Goal: Use online tool/utility: Utilize a website feature to perform a specific function

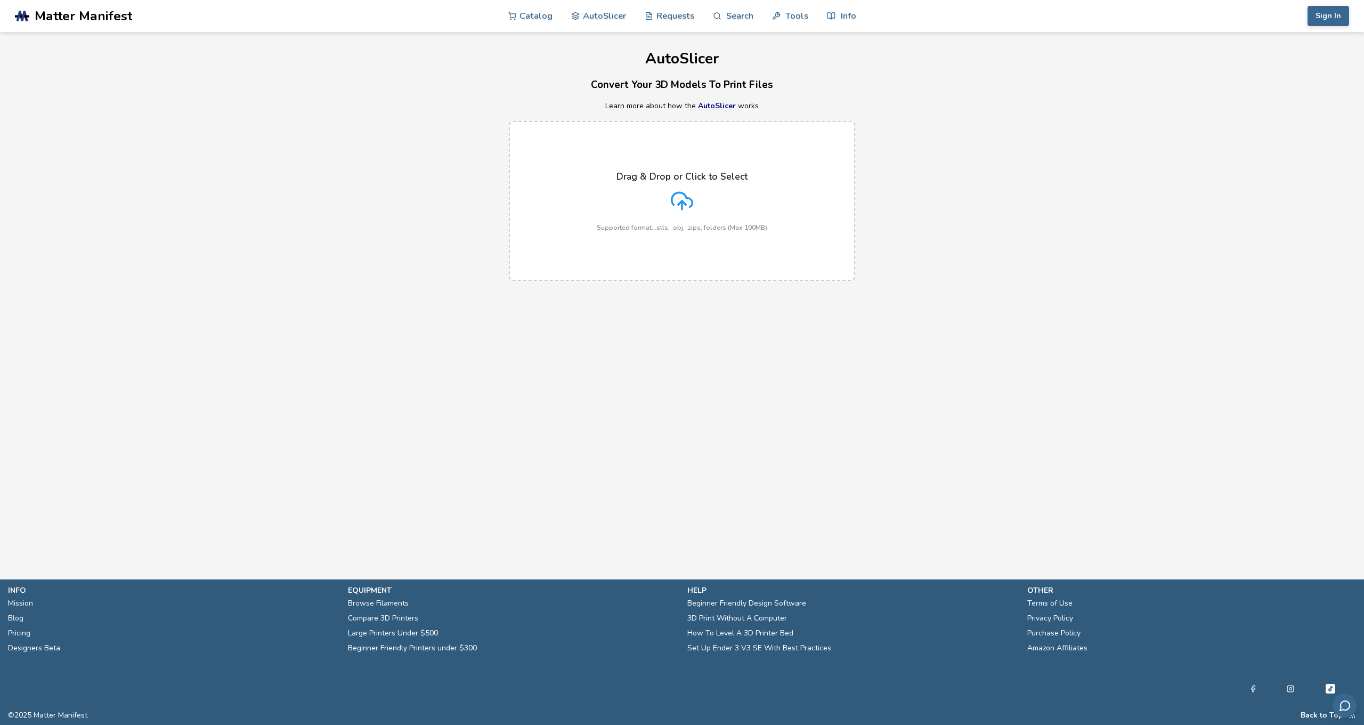
click at [724, 205] on div "Drag & Drop or Click to Select Supported format: .stls, .obj, .zips, folders (M…" at bounding box center [682, 201] width 170 height 60
click at [0, 0] on input "Drag & Drop or Click to Select Supported format: .stls, .obj, .zips, folders (M…" at bounding box center [0, 0] width 0 height 0
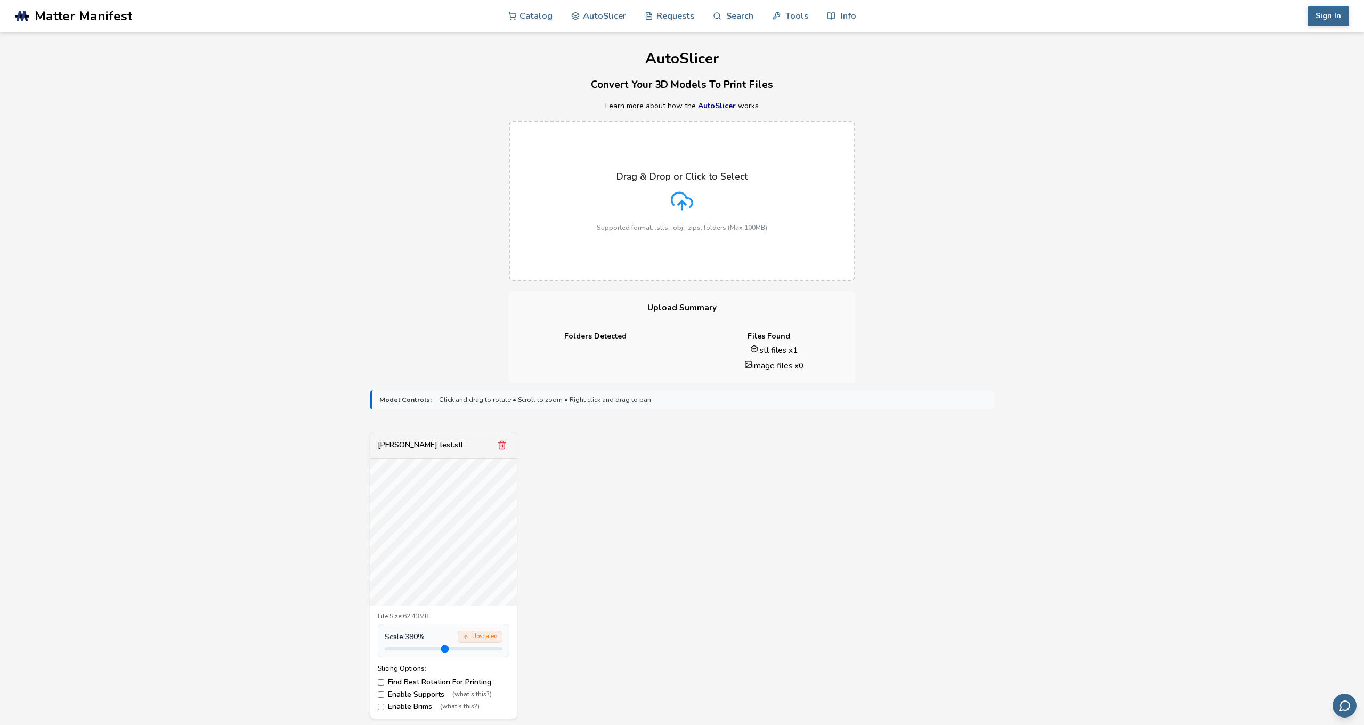
drag, startPoint x: 409, startPoint y: 646, endPoint x: 472, endPoint y: 641, distance: 63.6
type input "***"
click at [472, 641] on div "Scale: 380 % Upscaled" at bounding box center [444, 640] width 132 height 34
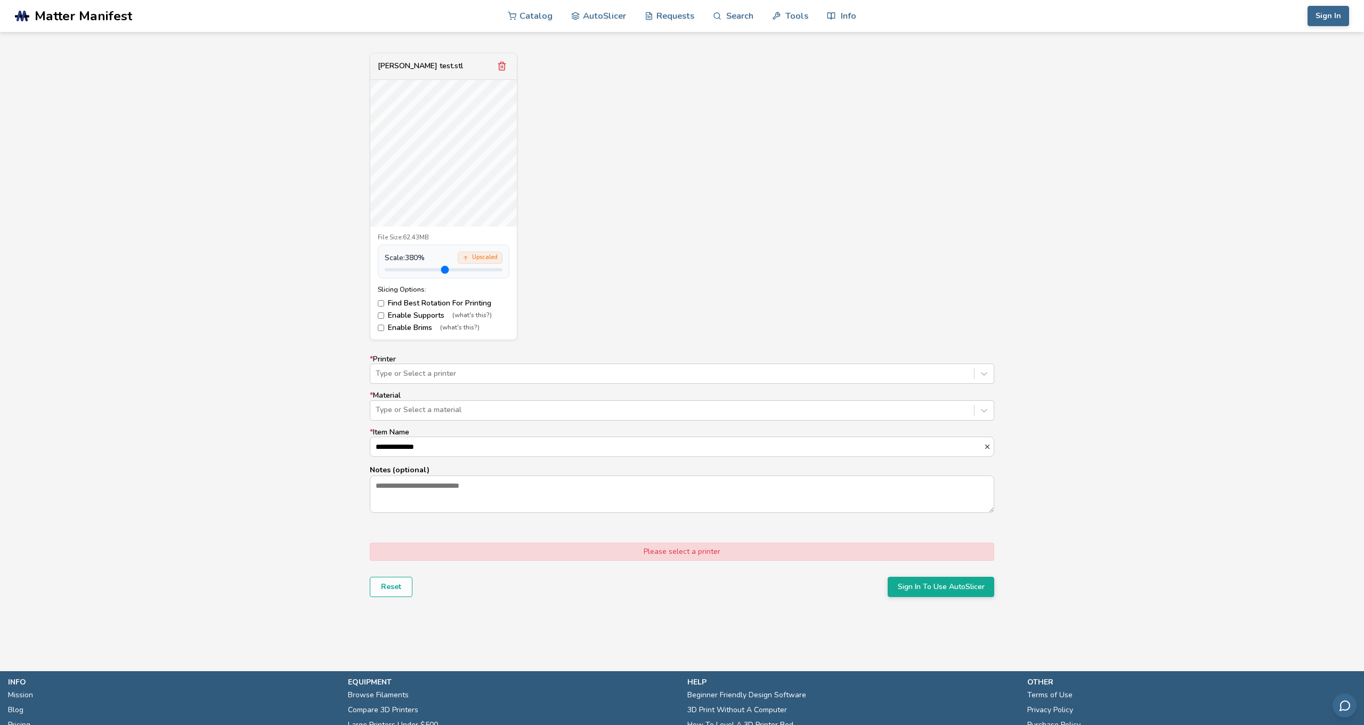
scroll to position [418, 0]
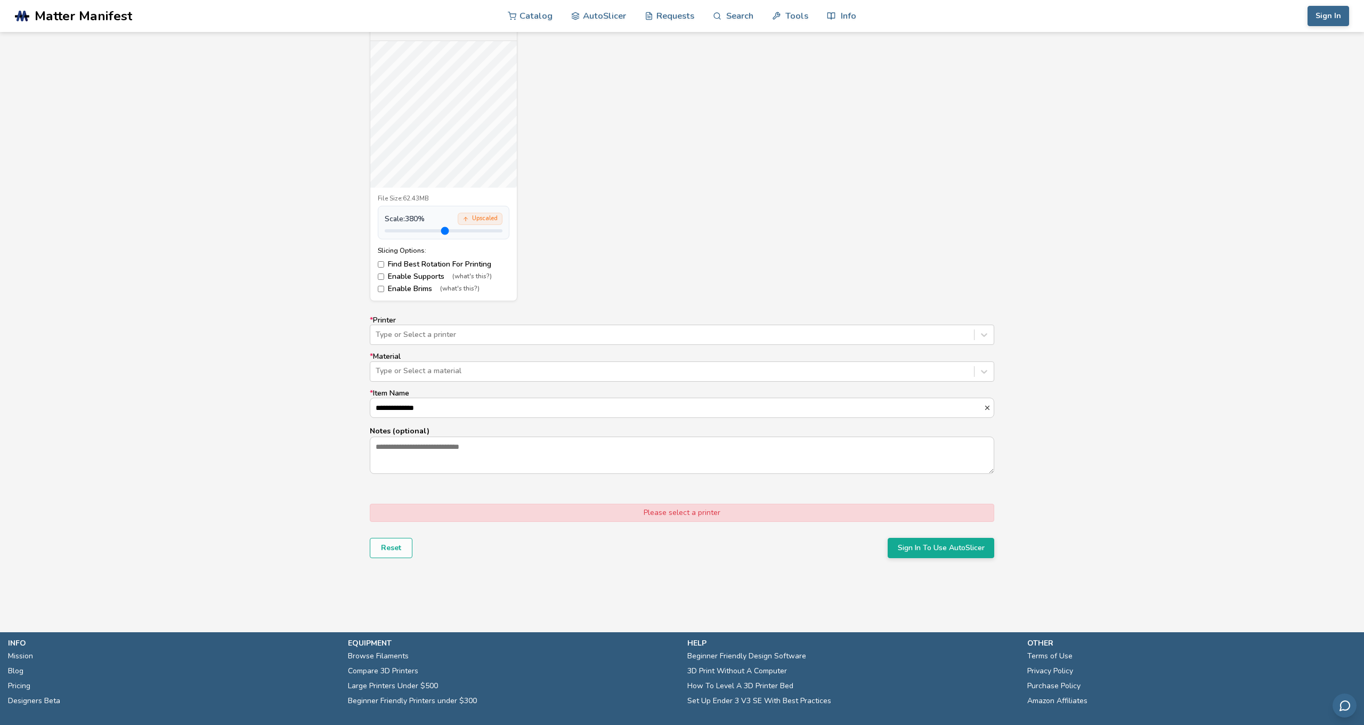
click at [637, 509] on div "Please select a printer" at bounding box center [682, 513] width 624 height 18
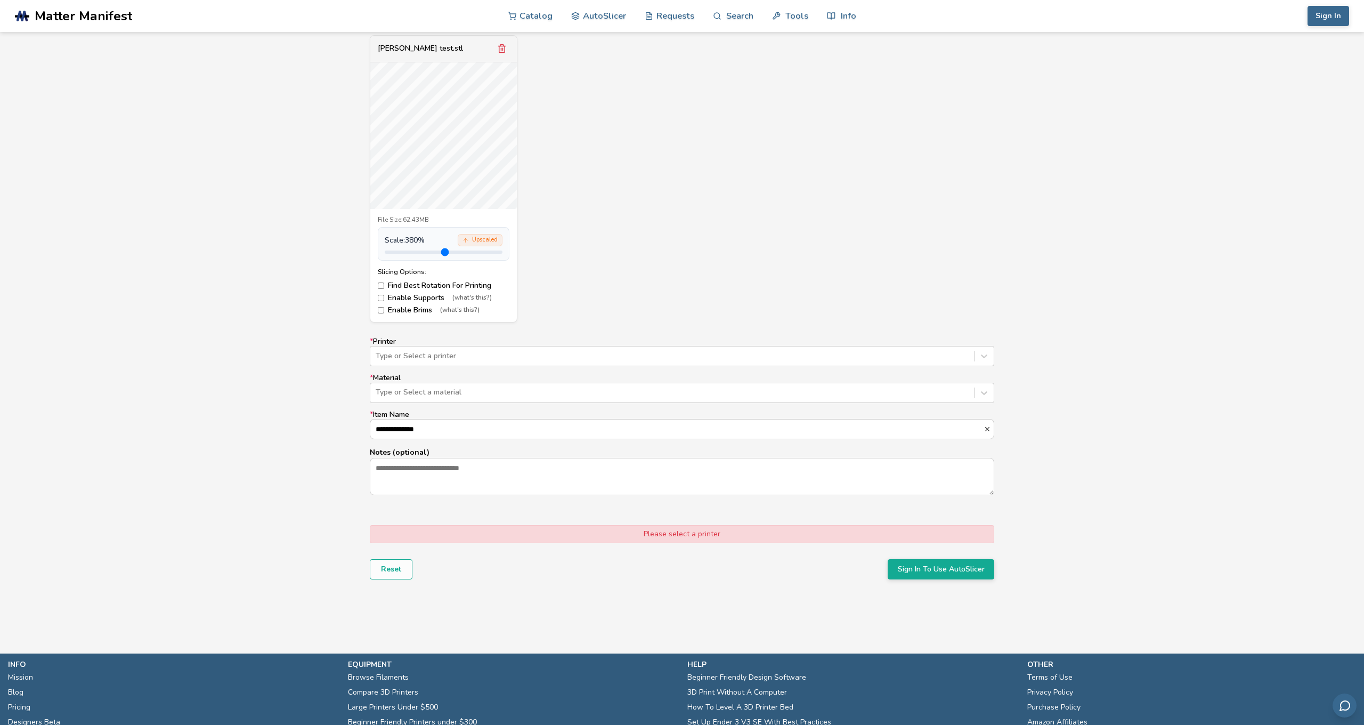
scroll to position [387, 0]
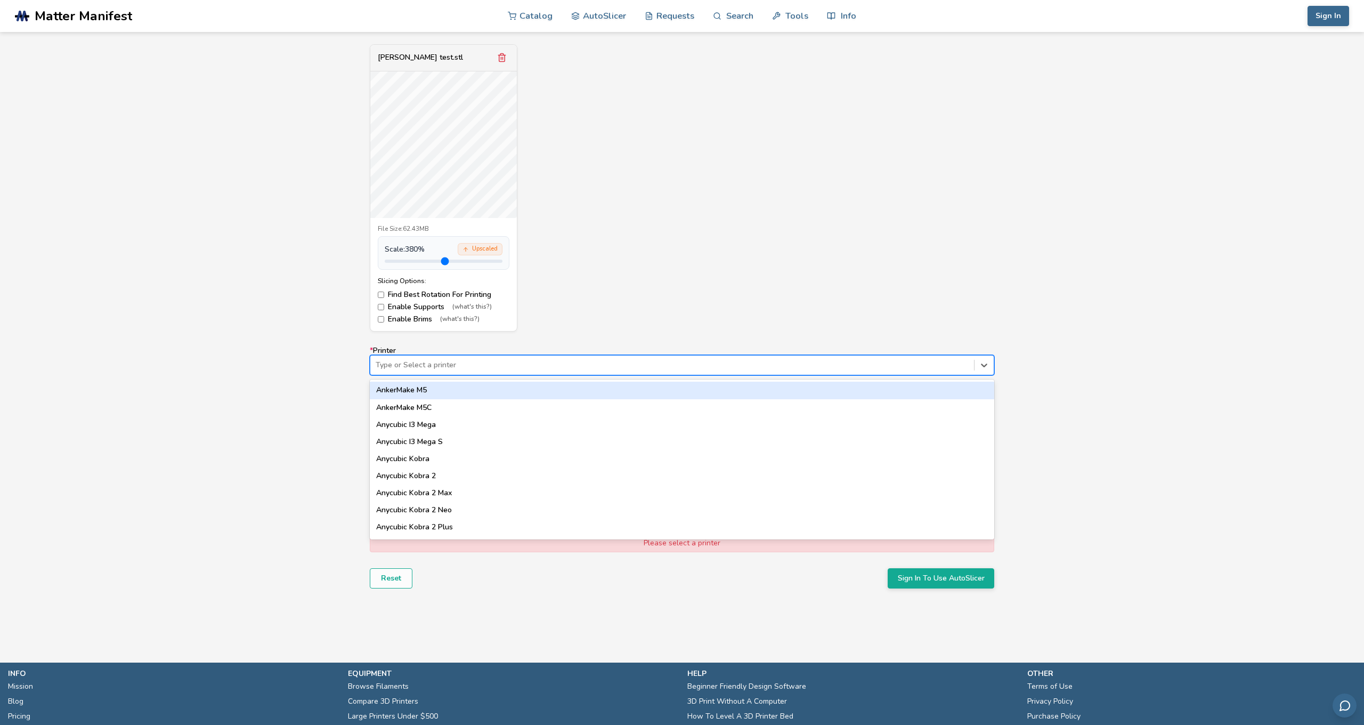
click at [513, 362] on div at bounding box center [672, 365] width 593 height 11
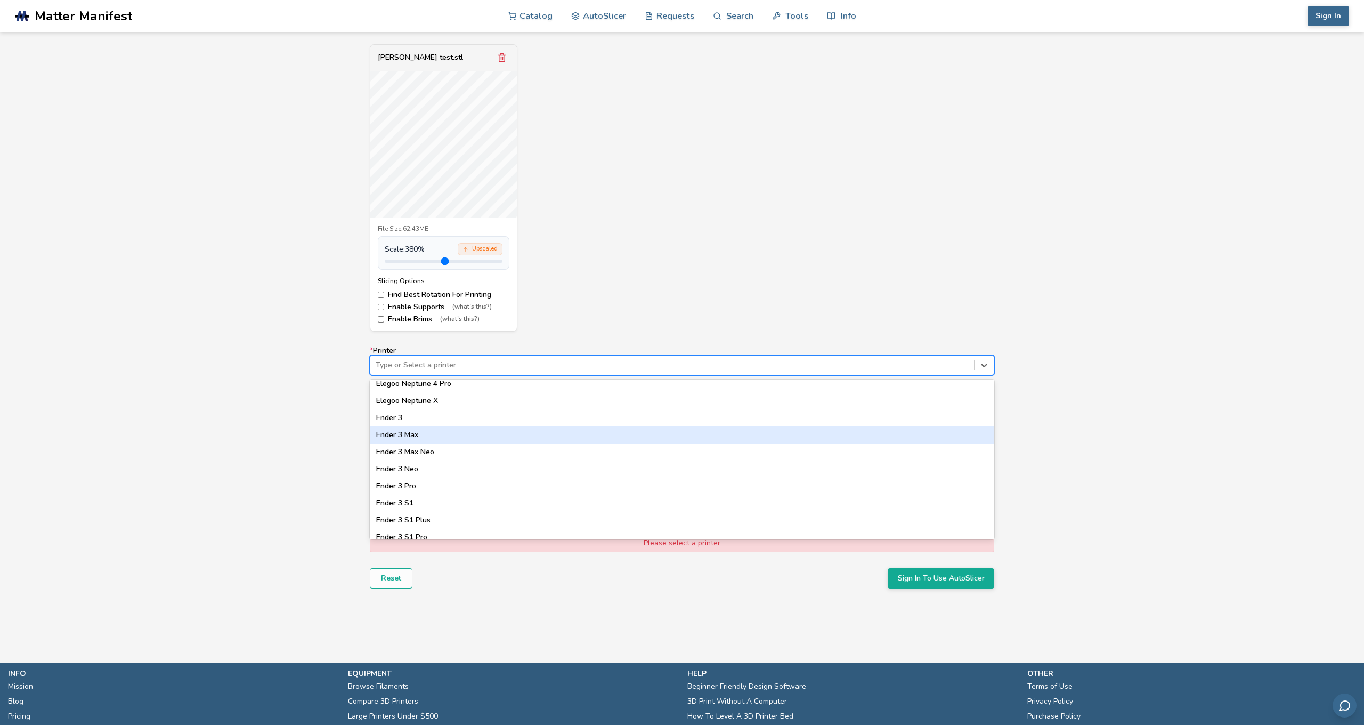
scroll to position [592, 0]
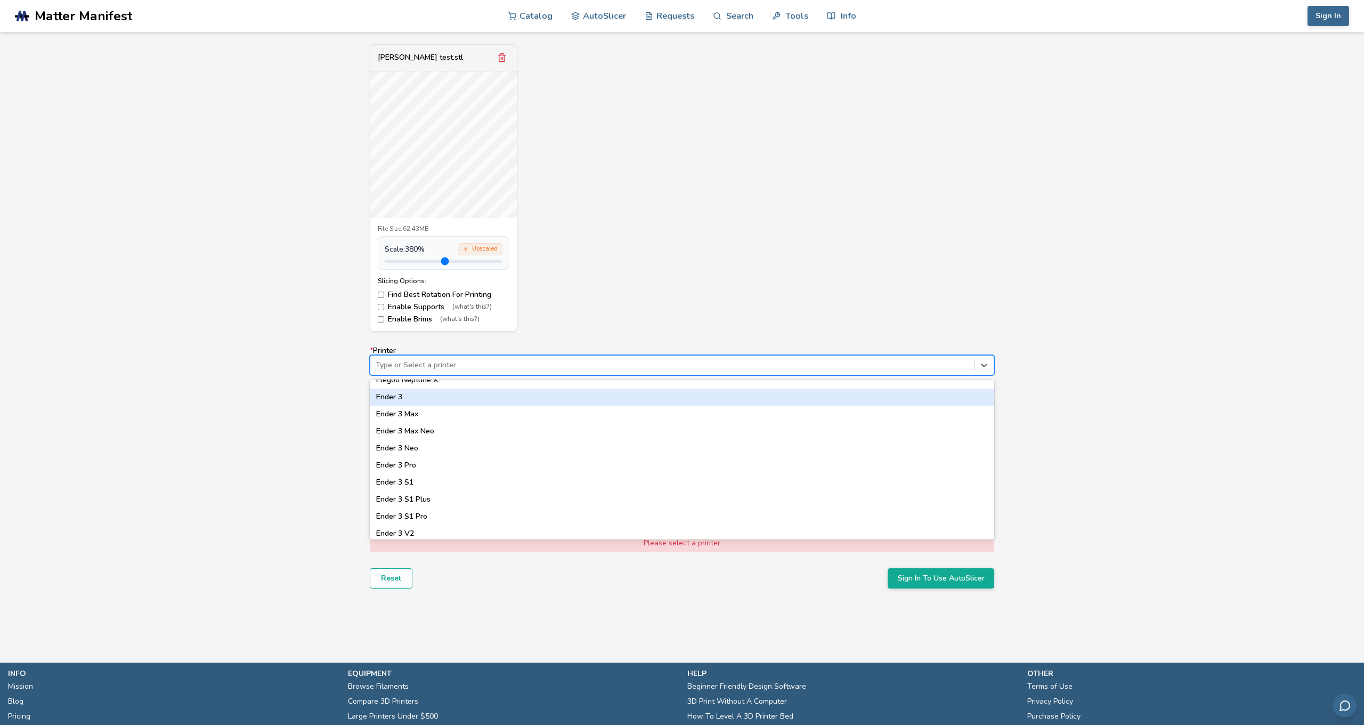
click at [993, 260] on div "[PERSON_NAME] test.stl File Size: 62.43MB Scale: 380 % Upscaled Slicing Options…" at bounding box center [682, 188] width 624 height 288
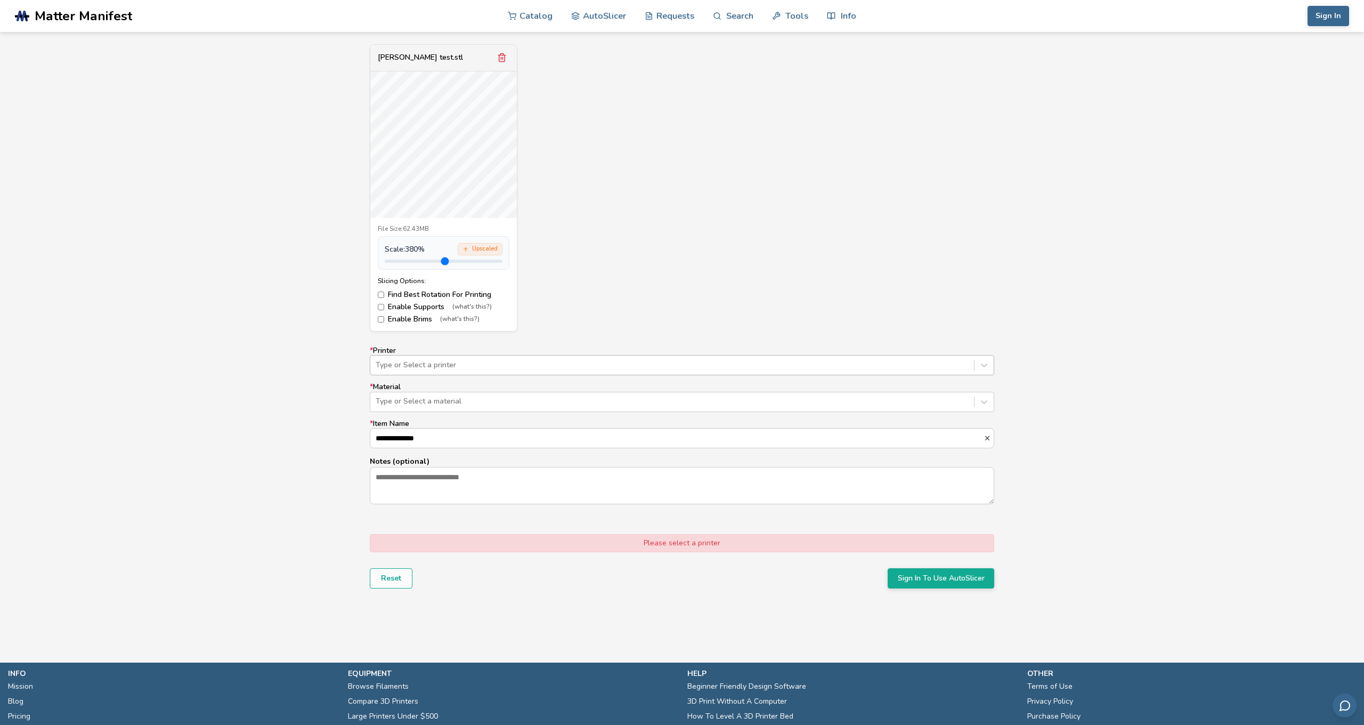
click at [414, 360] on div at bounding box center [672, 365] width 593 height 11
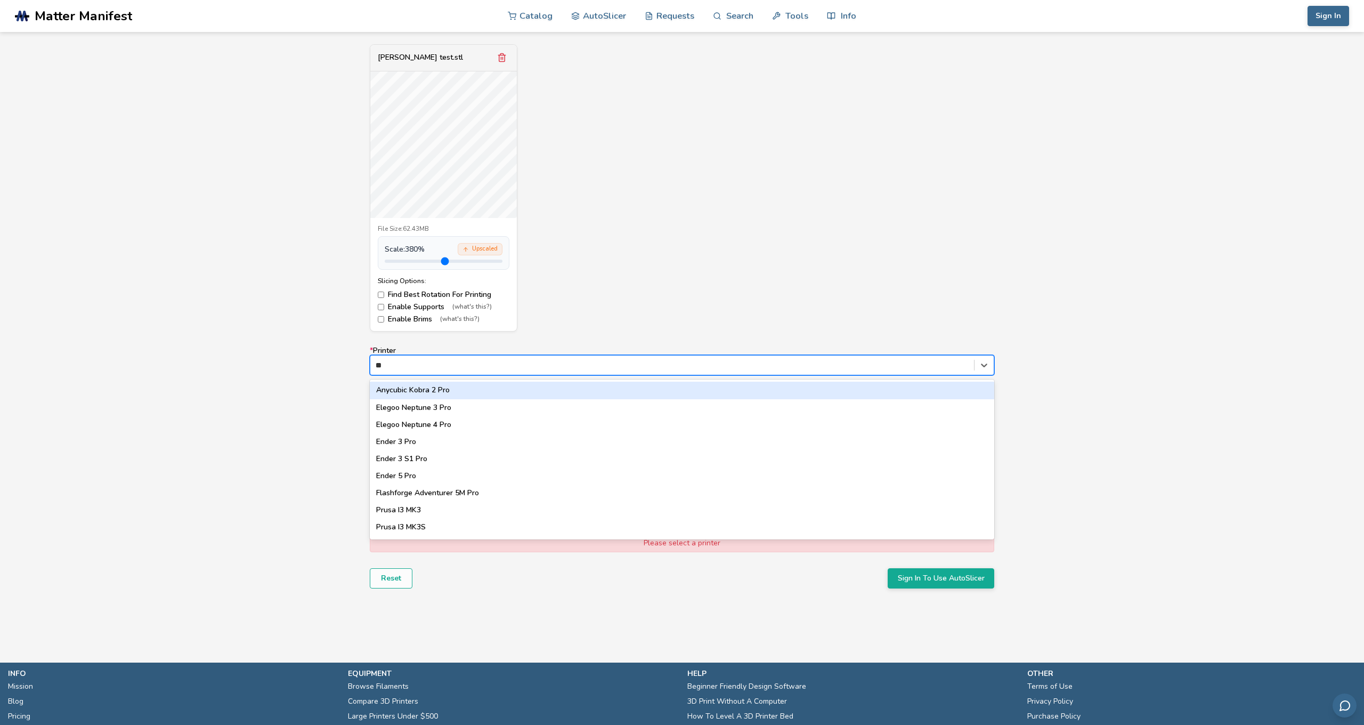
type input "***"
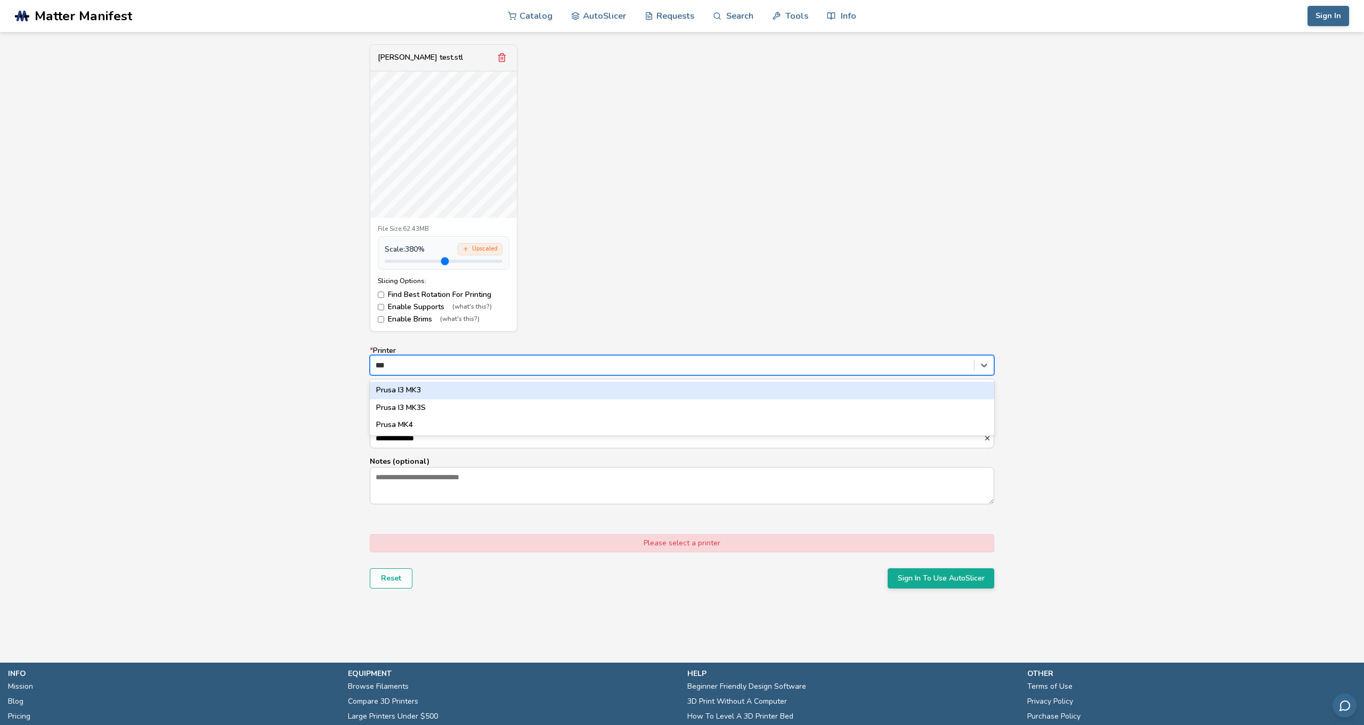
click at [433, 390] on div "Prusa I3 MK3" at bounding box center [682, 389] width 624 height 17
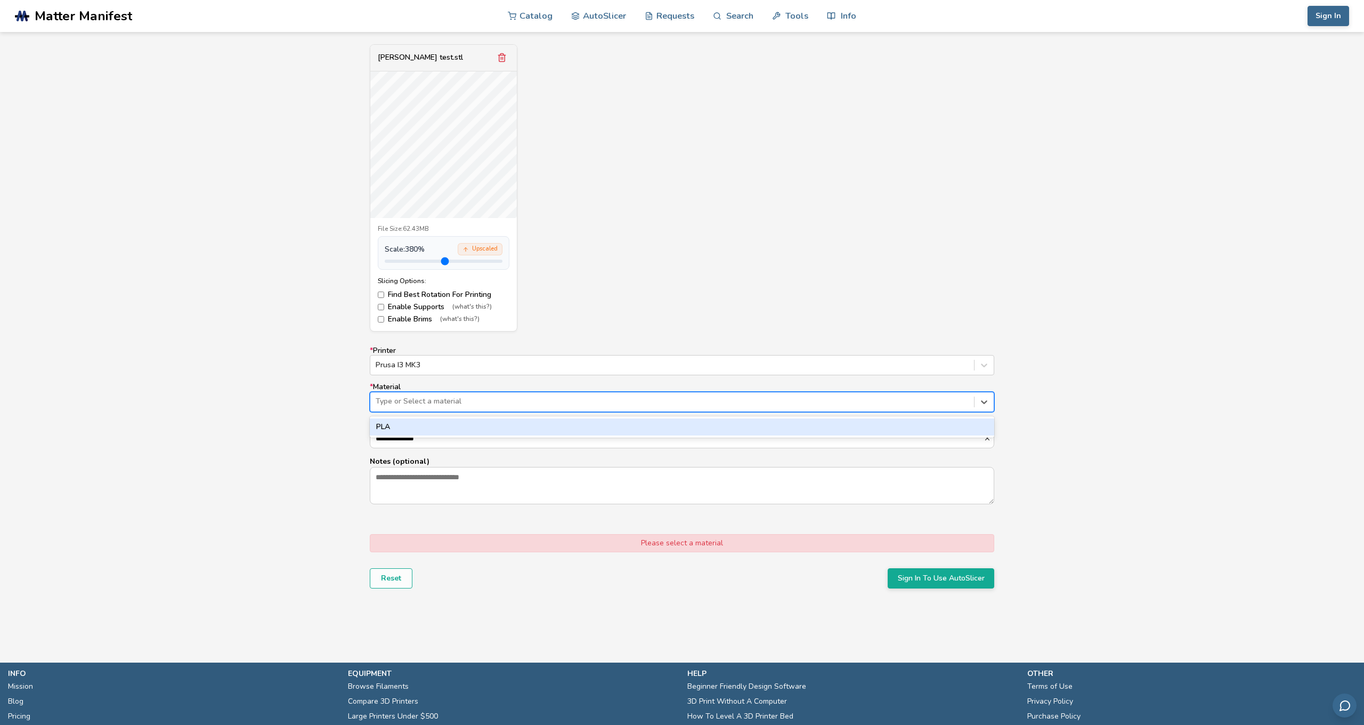
click at [442, 399] on div "Type or Select a material" at bounding box center [672, 401] width 593 height 9
click at [451, 429] on div "PLA" at bounding box center [682, 426] width 624 height 17
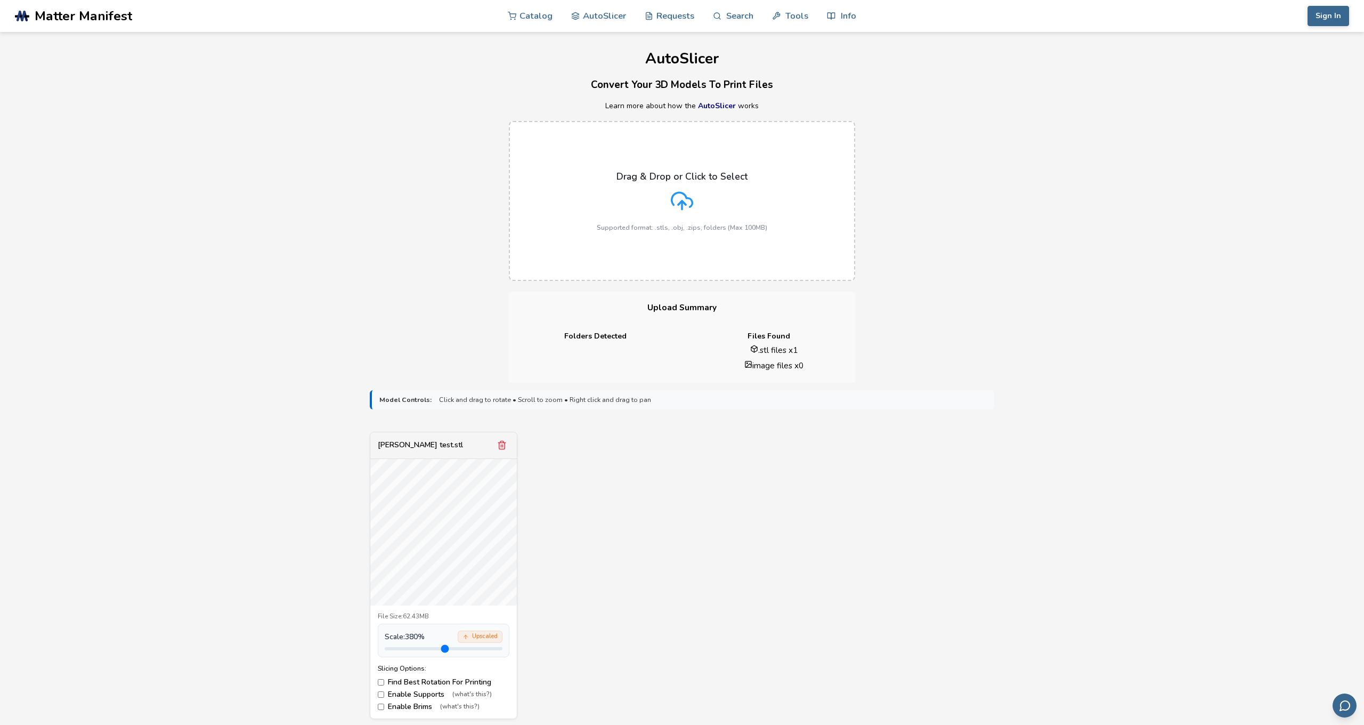
scroll to position [0, 0]
click at [712, 105] on link "AutoSlicer" at bounding box center [717, 106] width 38 height 10
